Goal: Task Accomplishment & Management: Use online tool/utility

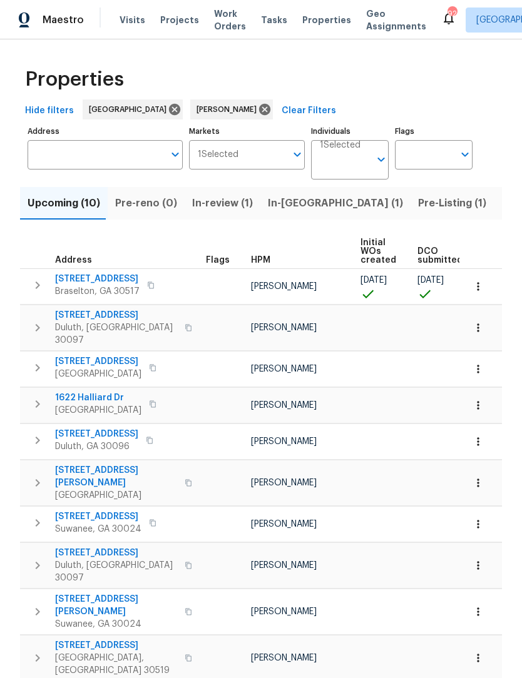
click at [290, 202] on span "In-[GEOGRAPHIC_DATA] (1)" at bounding box center [335, 204] width 135 height 18
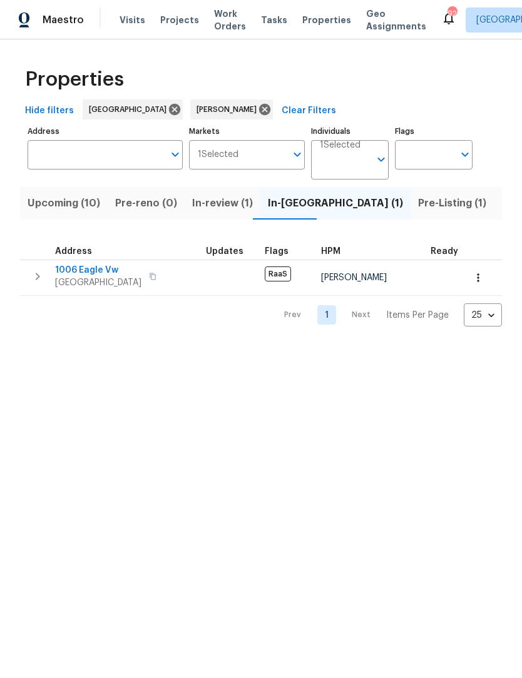
click at [119, 270] on span "1006 Eagle Vw" at bounding box center [98, 270] width 86 height 13
click at [283, 205] on span "In-[GEOGRAPHIC_DATA] (1)" at bounding box center [335, 204] width 135 height 18
click at [230, 203] on span "In-review (1)" at bounding box center [222, 204] width 61 height 18
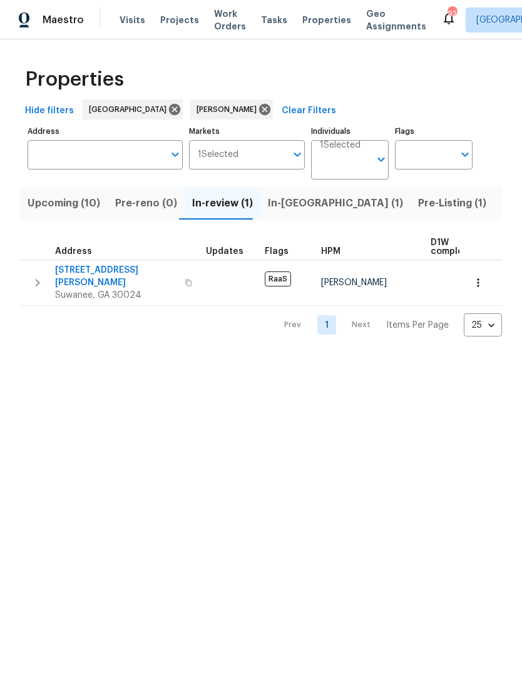
click at [118, 310] on div "Prev 1 Next Items Per Page 25 25 ​" at bounding box center [261, 321] width 482 height 31
click at [116, 270] on span "[STREET_ADDRESS][PERSON_NAME]" at bounding box center [116, 276] width 122 height 25
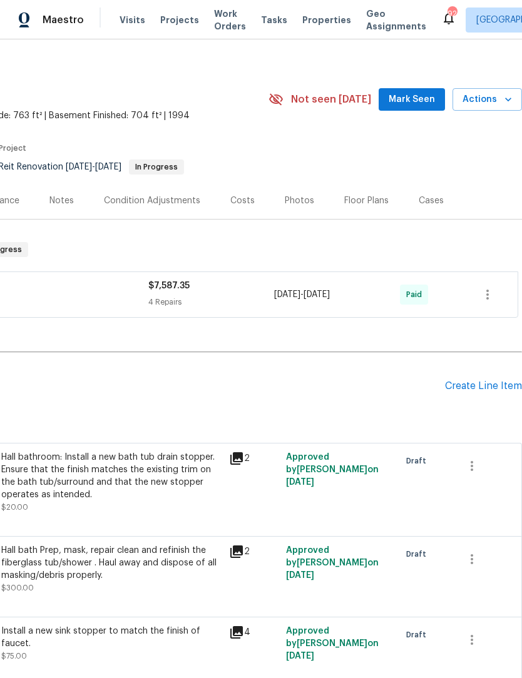
click at [422, 104] on span "Mark Seen" at bounding box center [412, 100] width 46 height 16
click at [422, 103] on span "Mark Seen" at bounding box center [412, 99] width 46 height 16
click at [454, 1] on div "Maestro Visits Projects Work Orders Tasks Properties Geo Assignments 92 Atlanta…" at bounding box center [261, 19] width 522 height 39
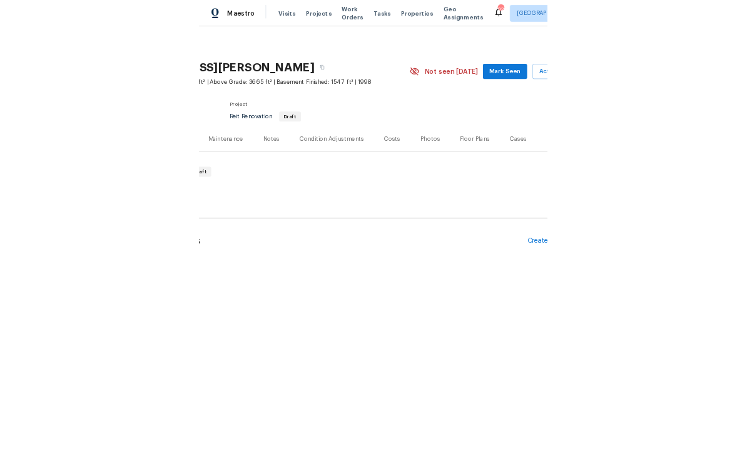
scroll to position [0, 138]
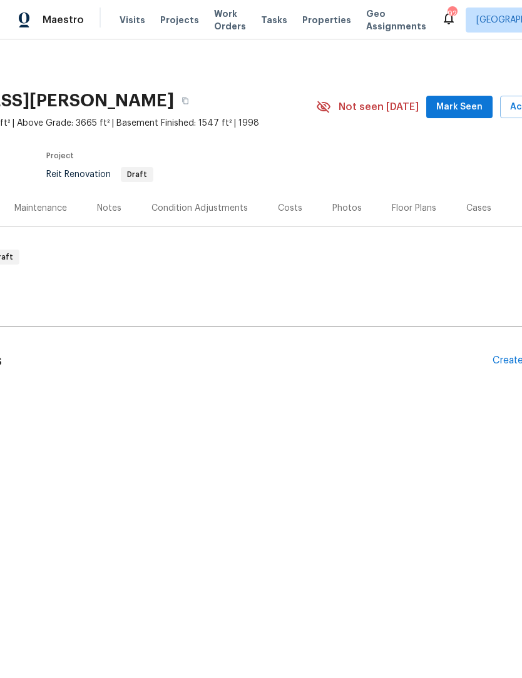
click at [473, 111] on span "Mark Seen" at bounding box center [459, 108] width 46 height 16
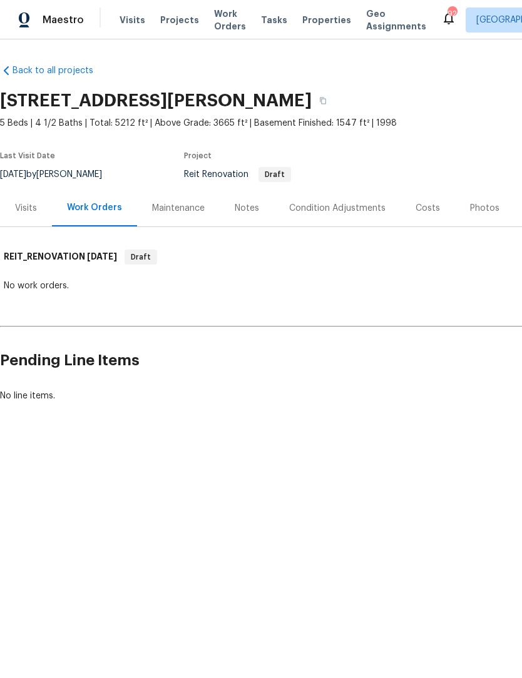
click at [223, 24] on span "Work Orders" at bounding box center [230, 20] width 32 height 25
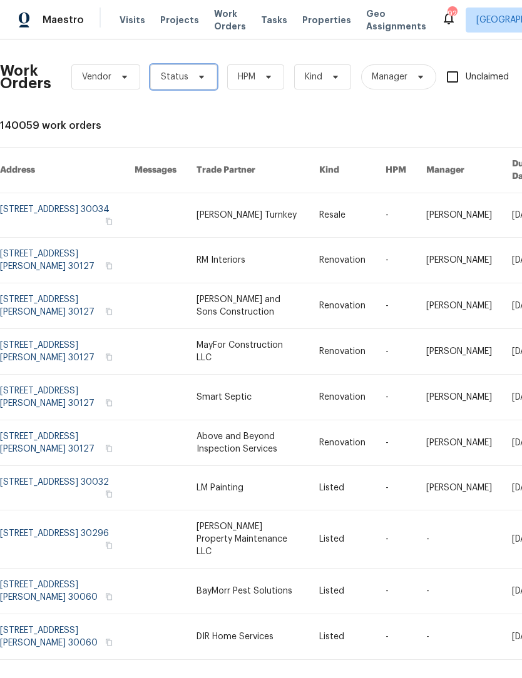
click at [205, 81] on span "Status" at bounding box center [183, 76] width 67 height 25
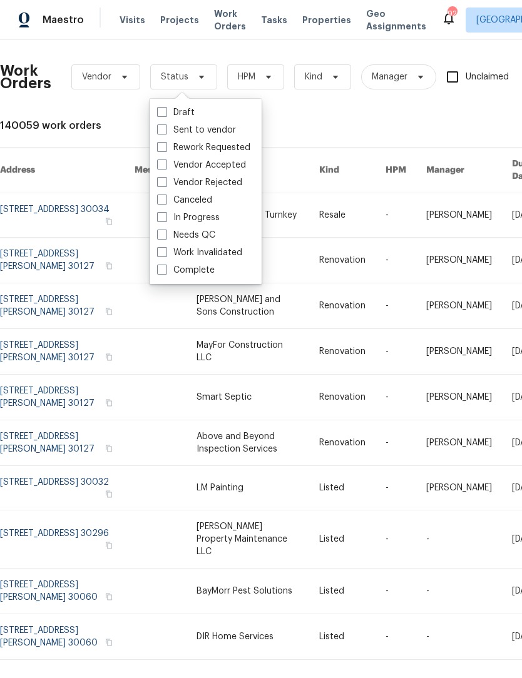
click at [170, 238] on label "Needs QC" at bounding box center [186, 235] width 58 height 13
click at [165, 237] on input "Needs QC" at bounding box center [161, 233] width 8 height 8
checkbox input "true"
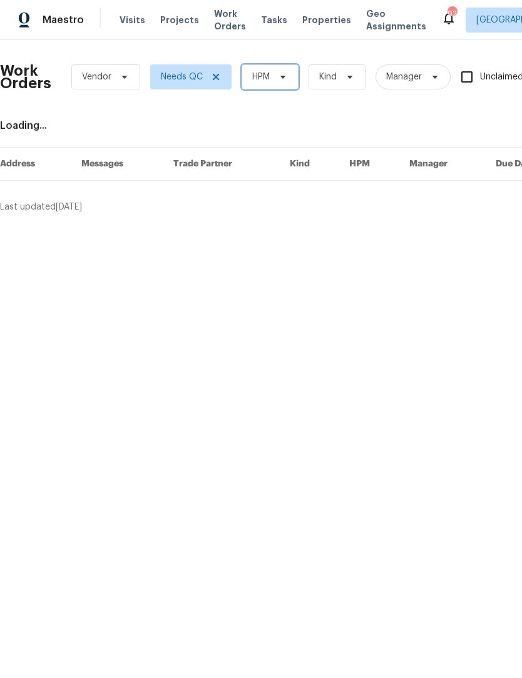
click at [297, 81] on span "HPM" at bounding box center [270, 76] width 57 height 25
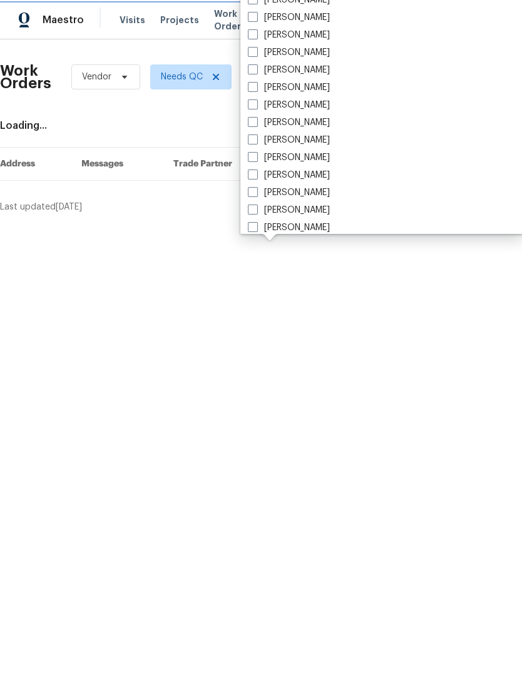
scroll to position [832, 0]
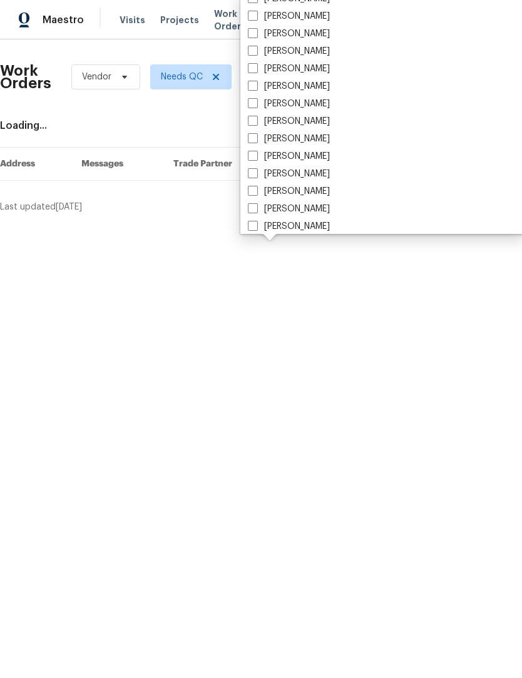
click at [265, 83] on label "[PERSON_NAME]" at bounding box center [289, 86] width 82 height 13
click at [256, 83] on input "[PERSON_NAME]" at bounding box center [252, 84] width 8 height 8
checkbox input "true"
